Goal: Task Accomplishment & Management: Use online tool/utility

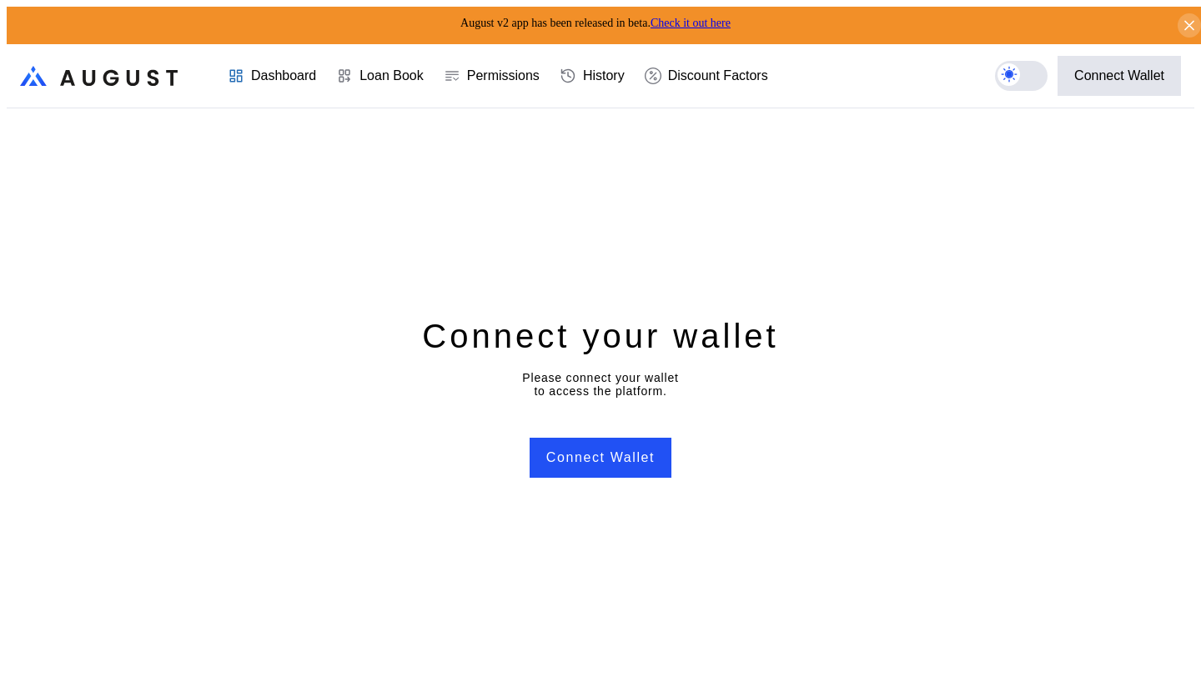
click at [255, 68] on div "Dashboard" at bounding box center [283, 75] width 65 height 15
click at [638, 456] on button "Connect Wallet" at bounding box center [601, 458] width 142 height 40
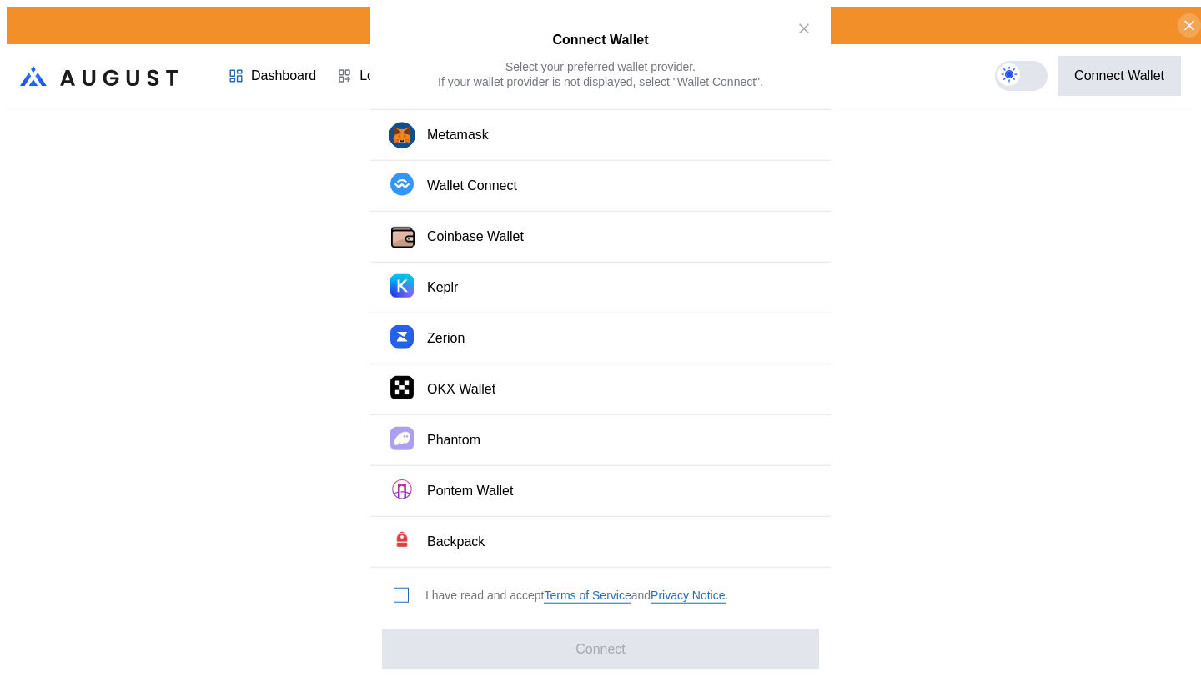
click at [399, 589] on span "modal" at bounding box center [400, 595] width 13 height 13
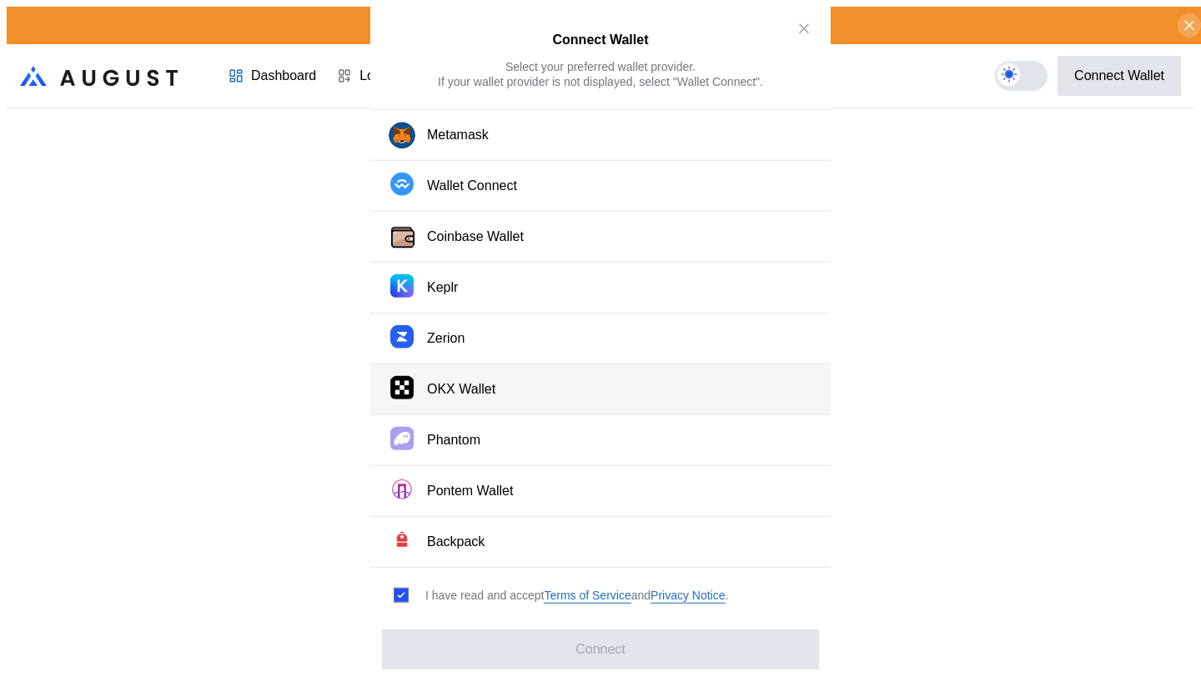
click at [495, 389] on button "OKX Wallet" at bounding box center [600, 389] width 460 height 51
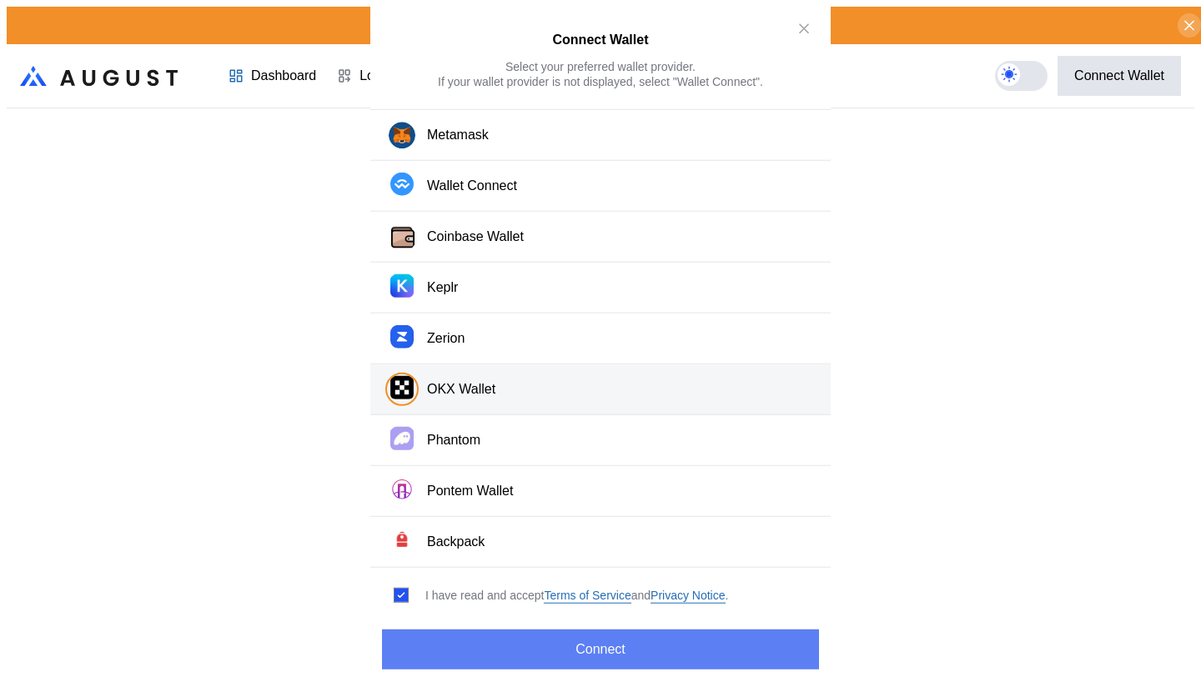
click at [582, 634] on button "Connect" at bounding box center [600, 649] width 437 height 40
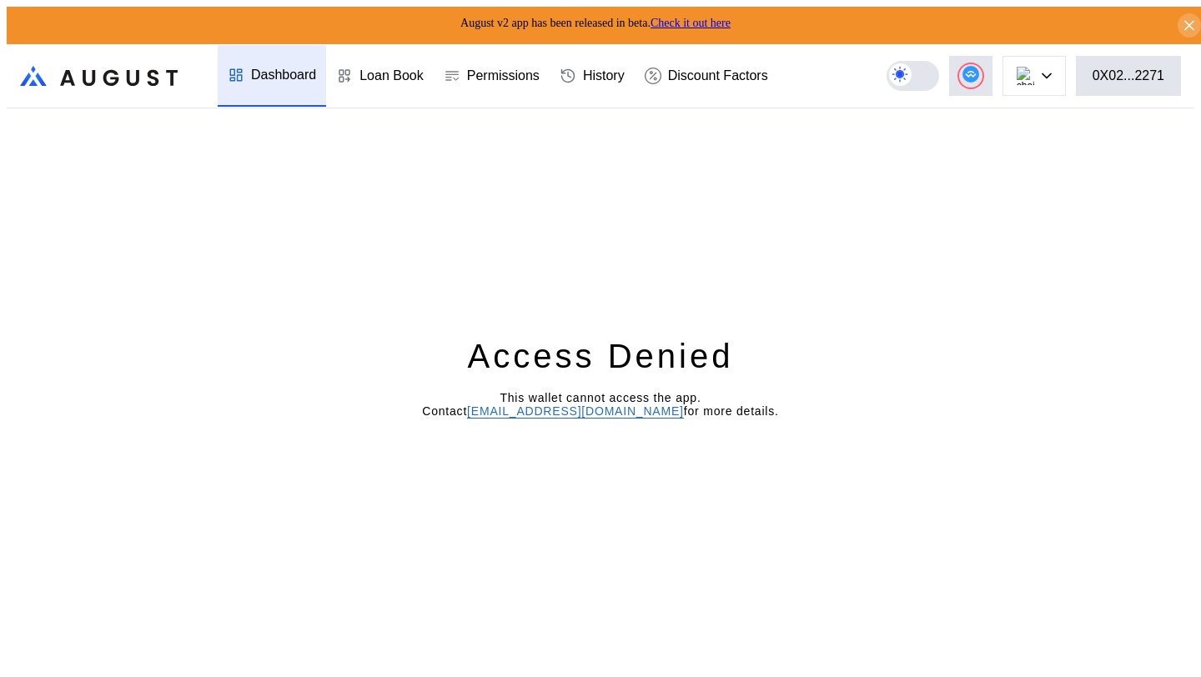
click at [726, 628] on div "Access Denied This wallet cannot access the app. Contact [EMAIL_ADDRESS][DOMAIN…" at bounding box center [601, 395] width 1188 height 575
